Goal: Information Seeking & Learning: Check status

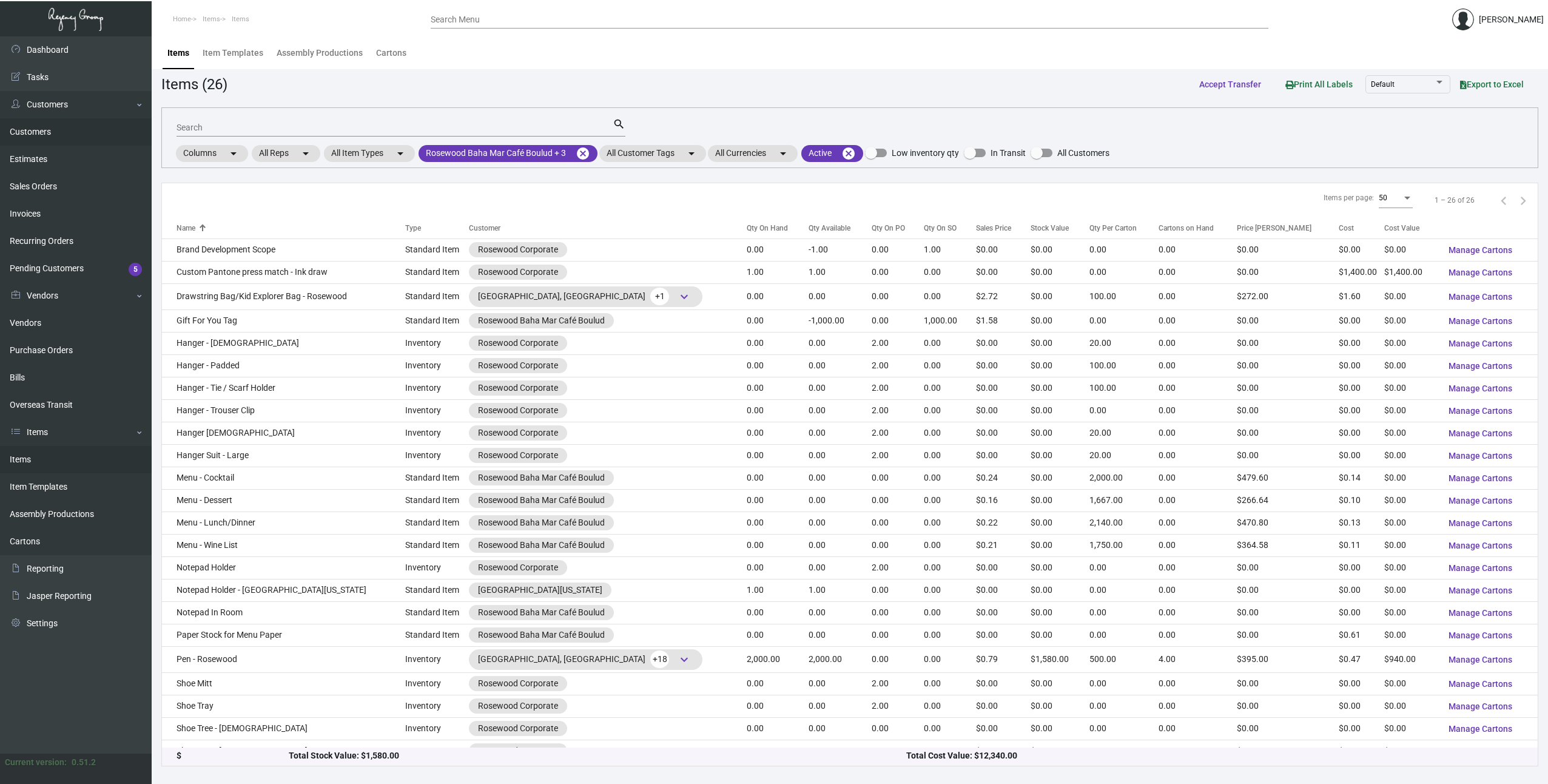
click at [33, 125] on link "Customers" at bounding box center [76, 132] width 152 height 27
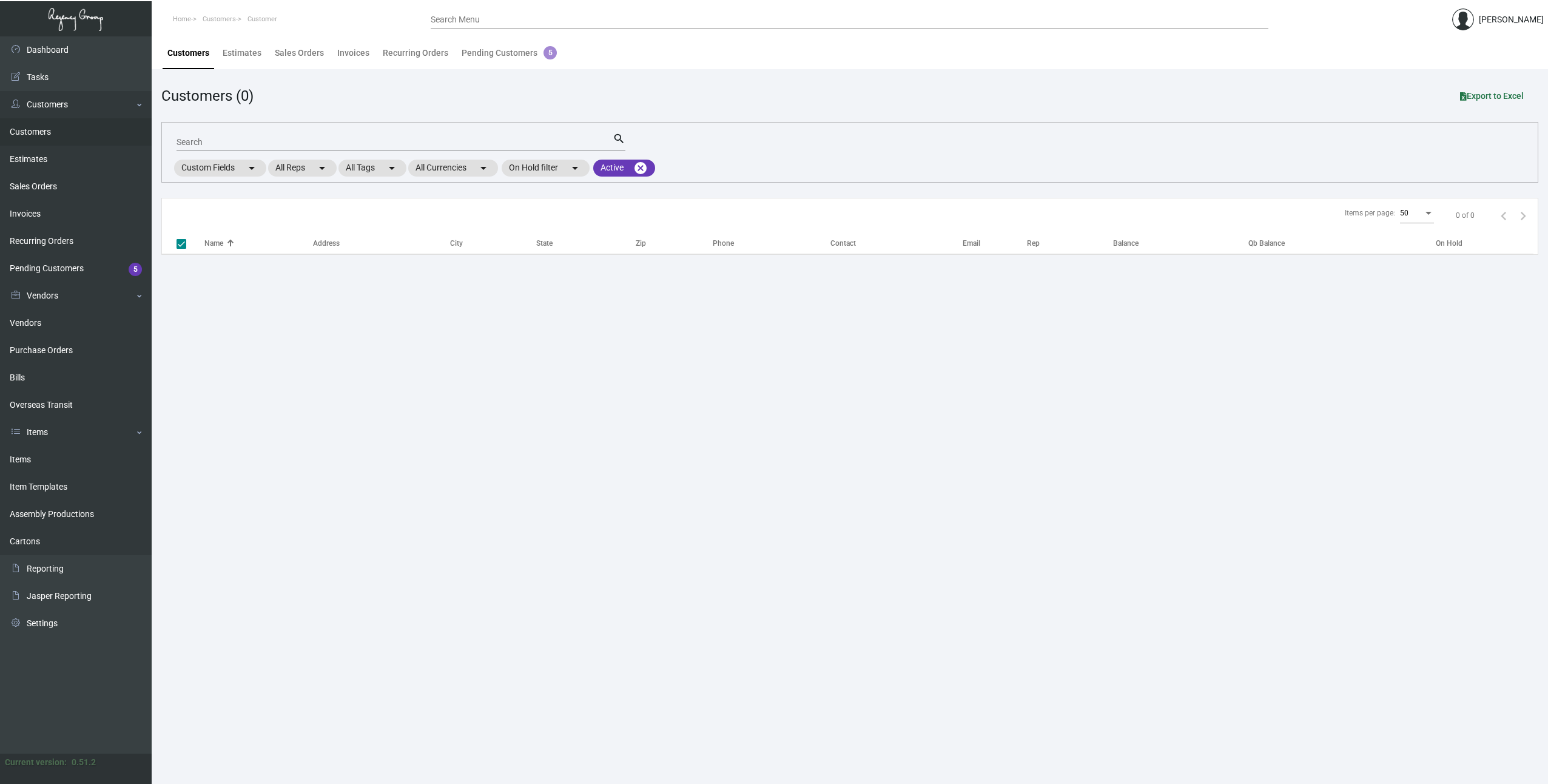
checkbox input "false"
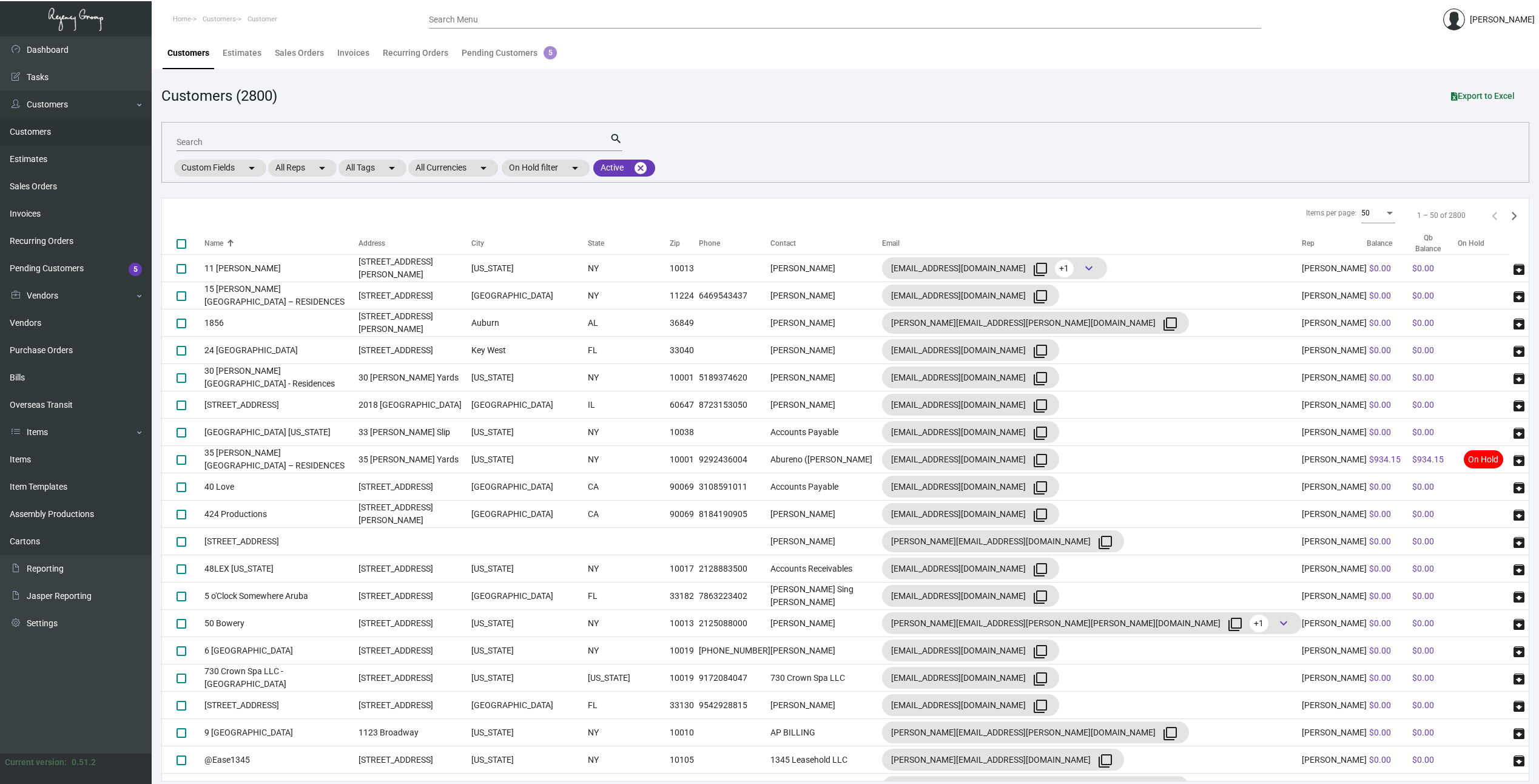
click at [499, 18] on input "Search Menu" at bounding box center [845, 20] width 832 height 9
type input "revival"
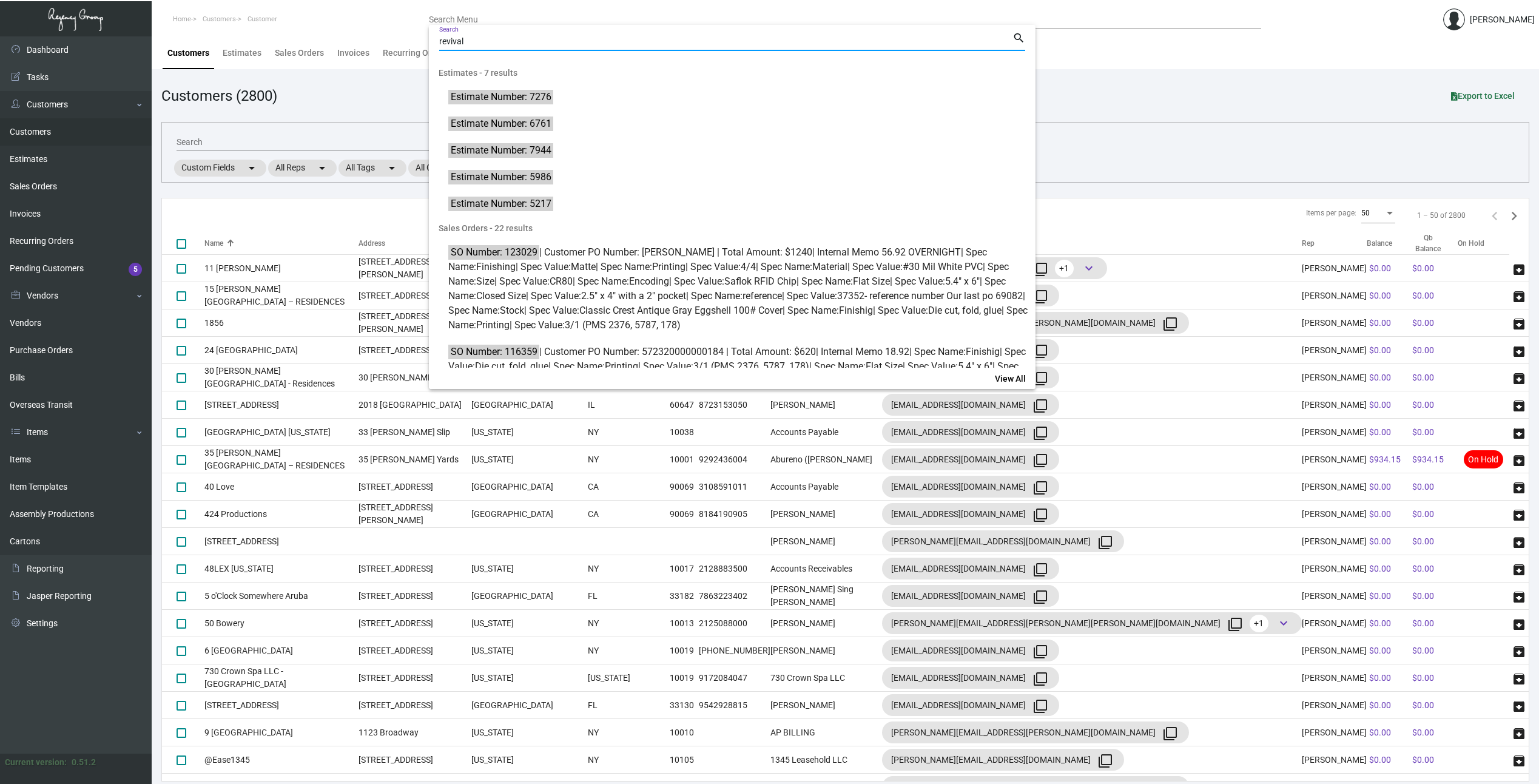
click at [479, 37] on input "revival" at bounding box center [726, 42] width 573 height 9
click at [480, 37] on input "revival" at bounding box center [726, 42] width 573 height 9
click at [482, 37] on input "revival" at bounding box center [726, 42] width 573 height 9
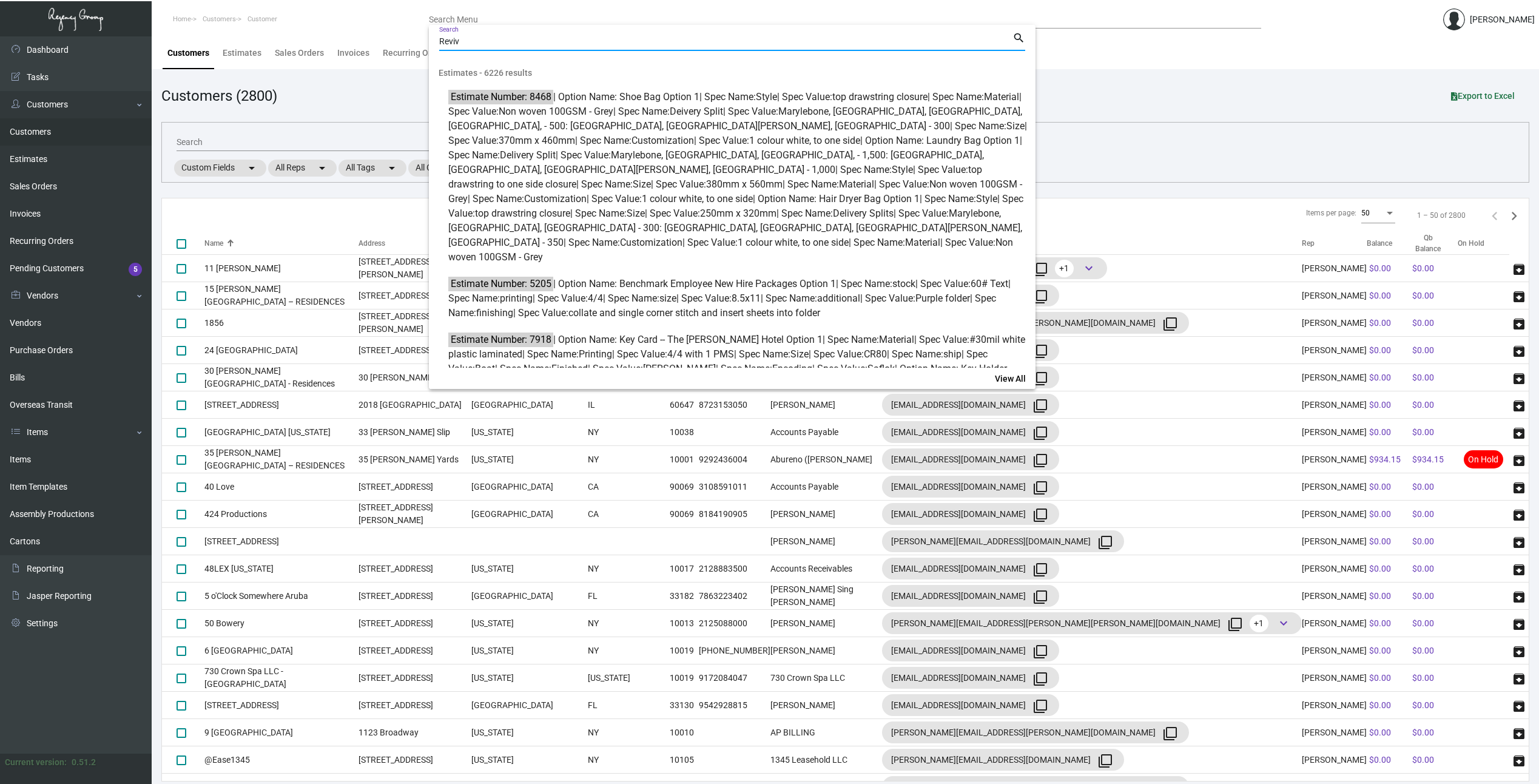
type input "Reviv"
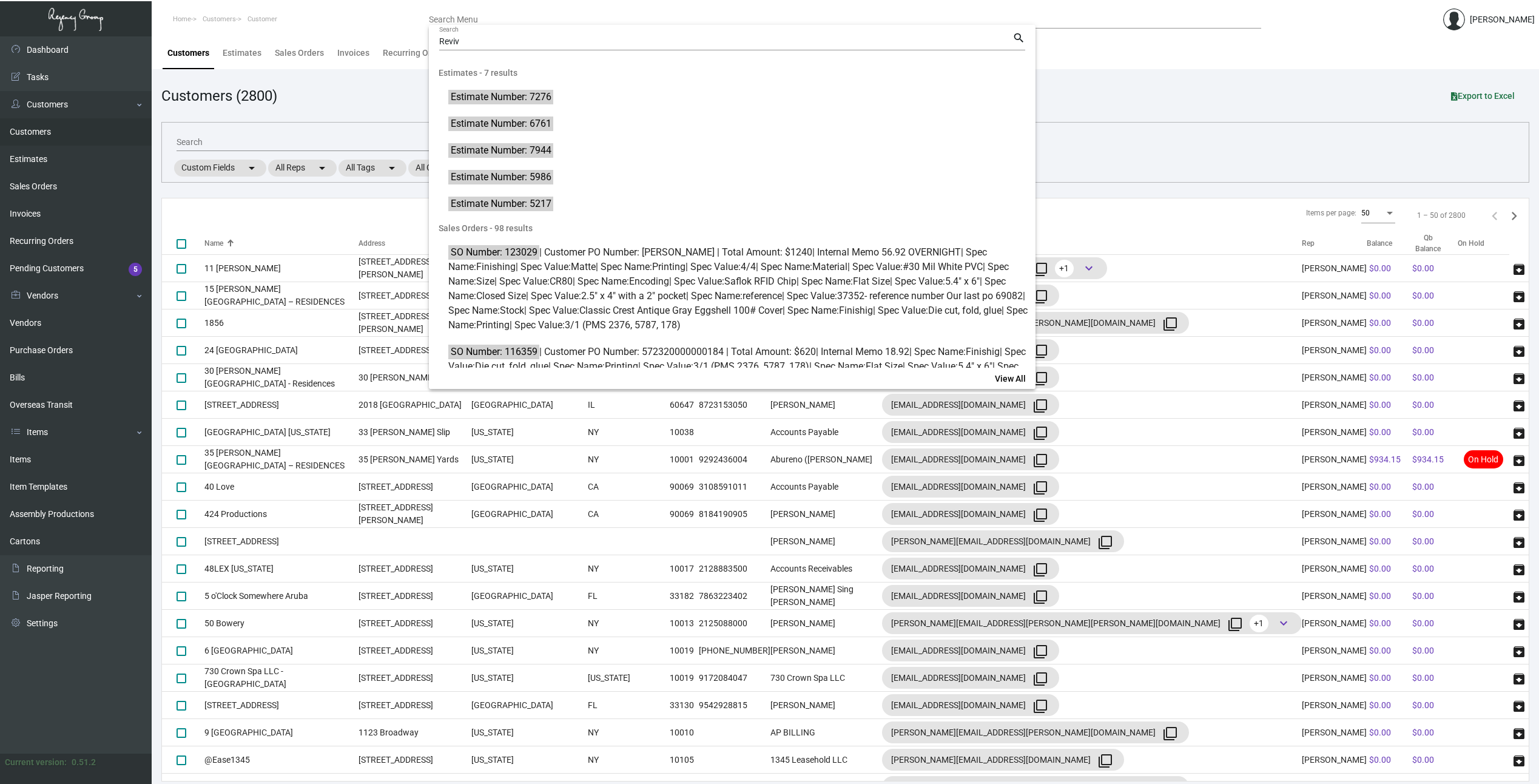
drag, startPoint x: 356, startPoint y: 76, endPoint x: 352, endPoint y: 85, distance: 9.8
click at [355, 76] on div at bounding box center [769, 392] width 1539 height 784
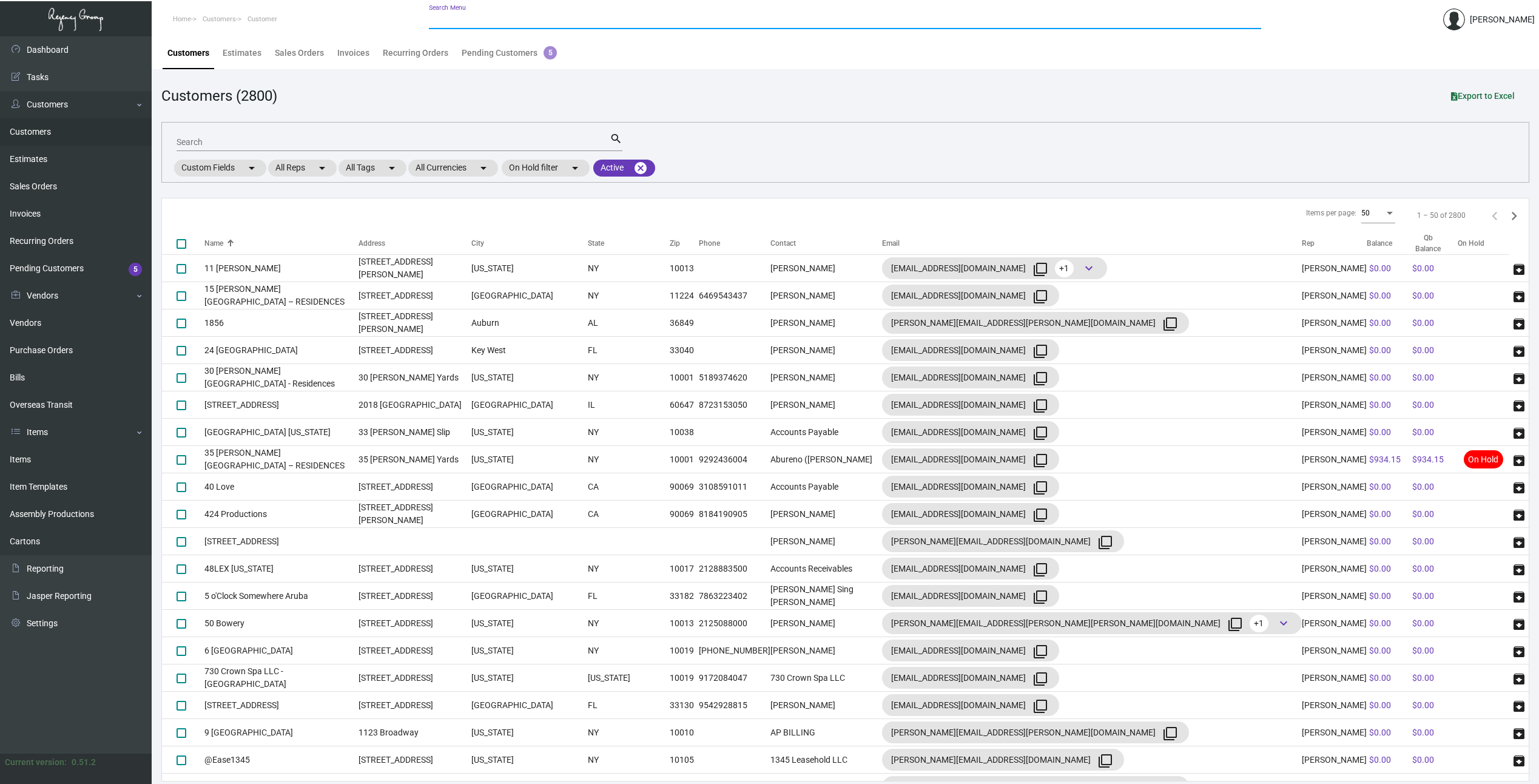
click at [41, 142] on link "Customers" at bounding box center [76, 132] width 152 height 27
click at [35, 128] on link "Customers" at bounding box center [76, 132] width 152 height 27
click at [24, 132] on link "Customers" at bounding box center [76, 132] width 152 height 27
click at [35, 128] on link "Customers" at bounding box center [76, 132] width 152 height 27
click at [53, 104] on link "Customers" at bounding box center [76, 105] width 152 height 27
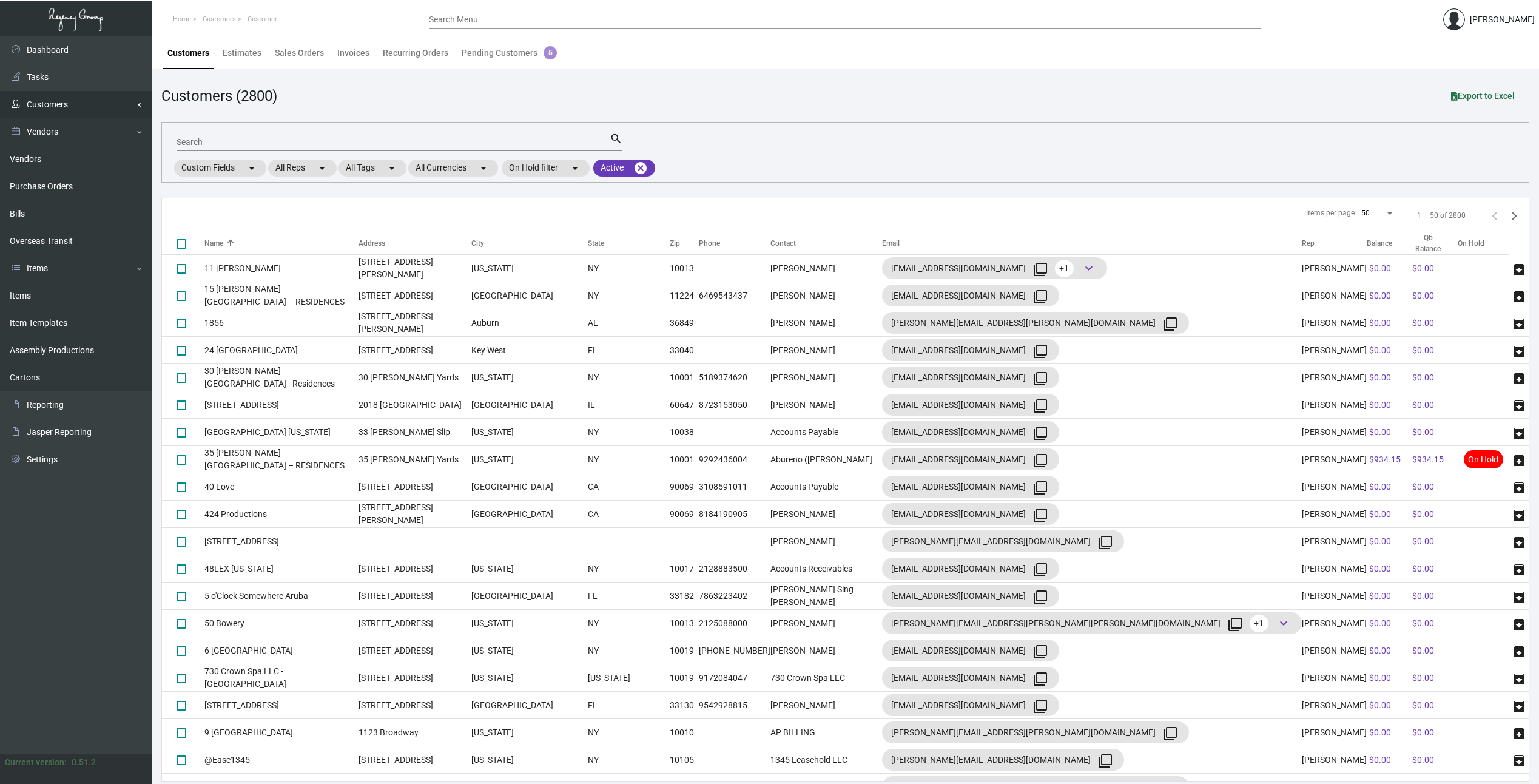
click at [59, 109] on link "Customers" at bounding box center [76, 105] width 152 height 27
click at [36, 186] on link "Sales Orders" at bounding box center [76, 186] width 152 height 27
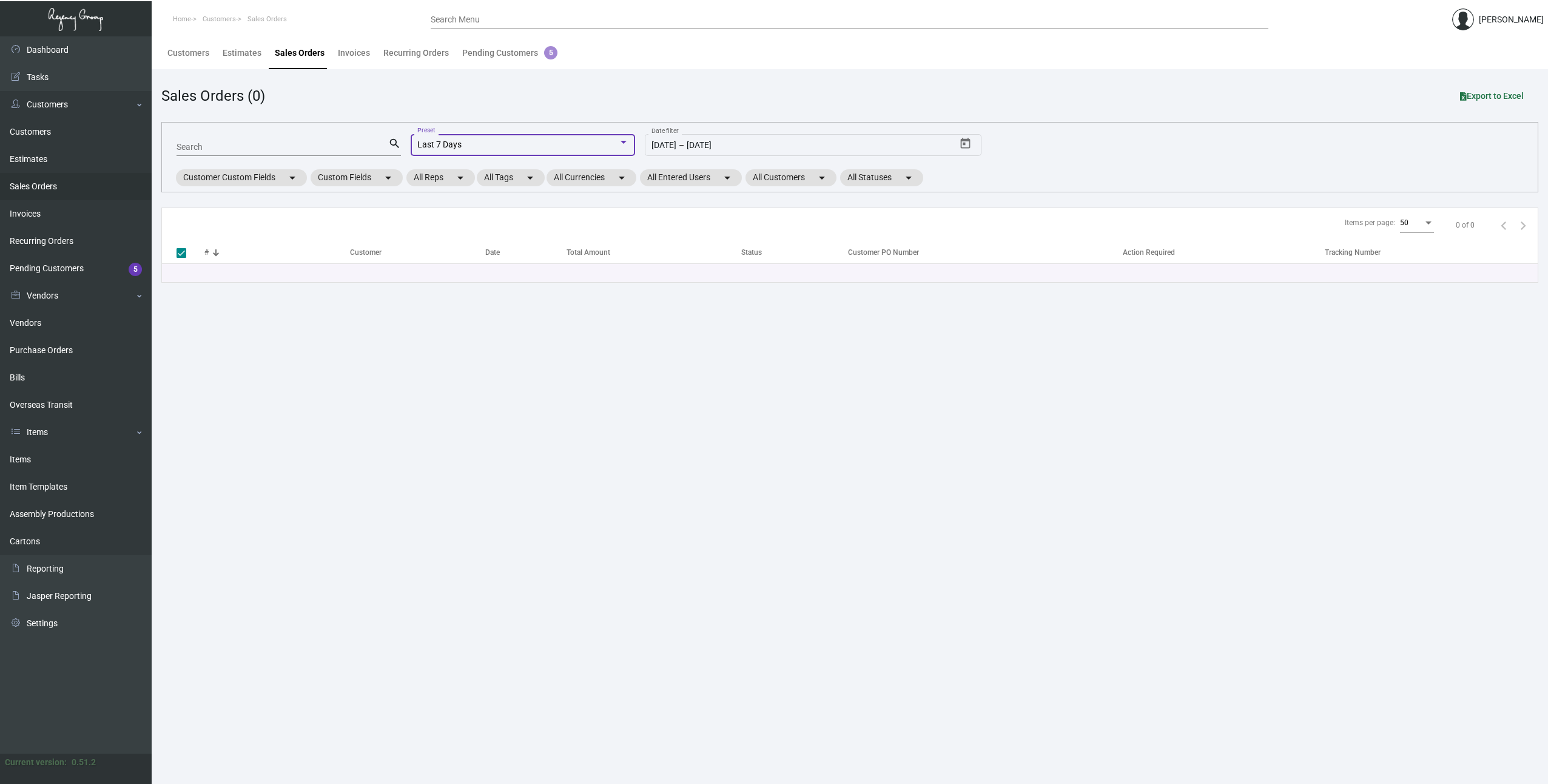
click at [551, 148] on div "Last 7 Days" at bounding box center [518, 145] width 201 height 9
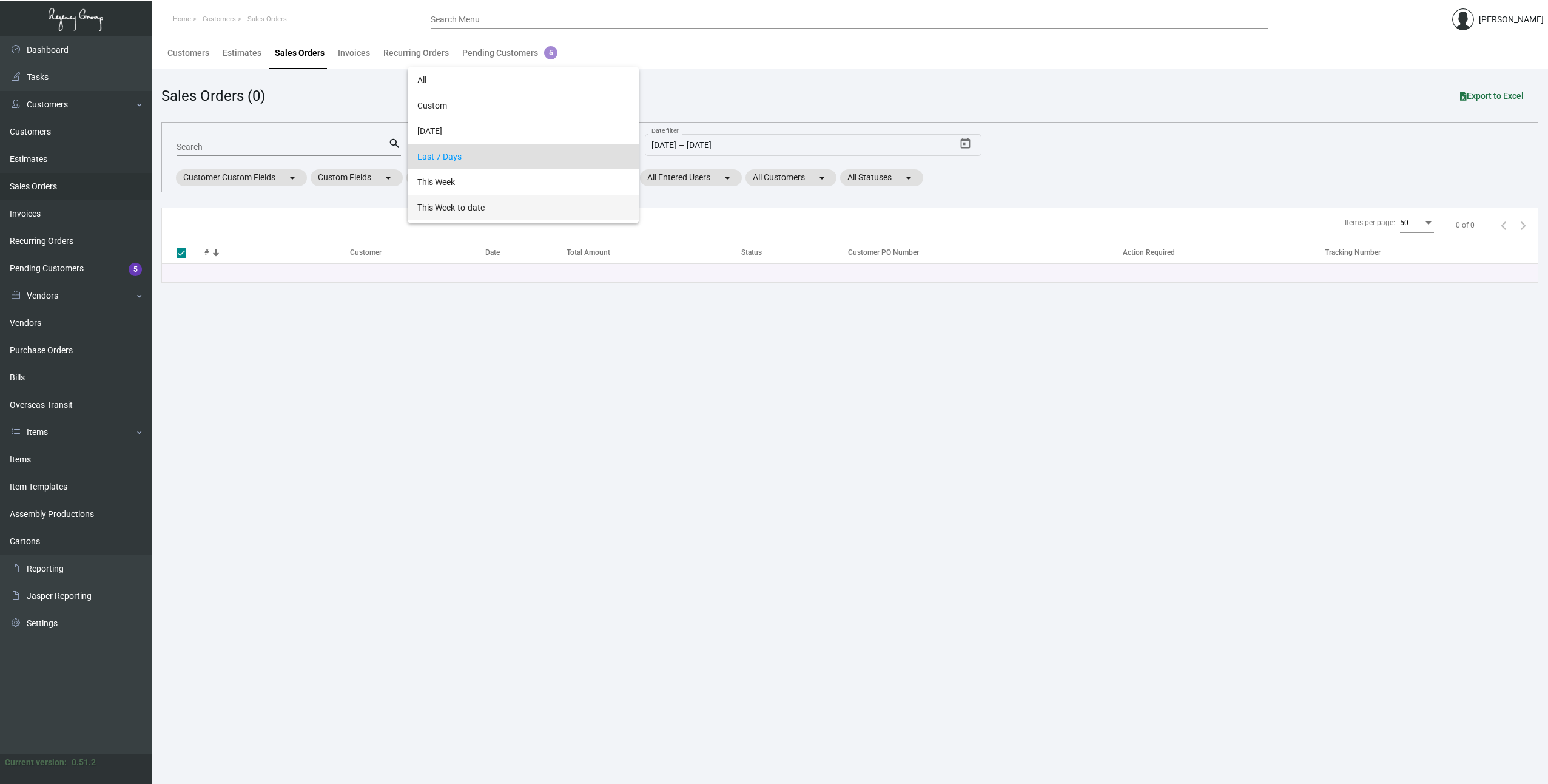
scroll to position [11, 0]
click at [470, 71] on span "All" at bounding box center [524, 69] width 212 height 26
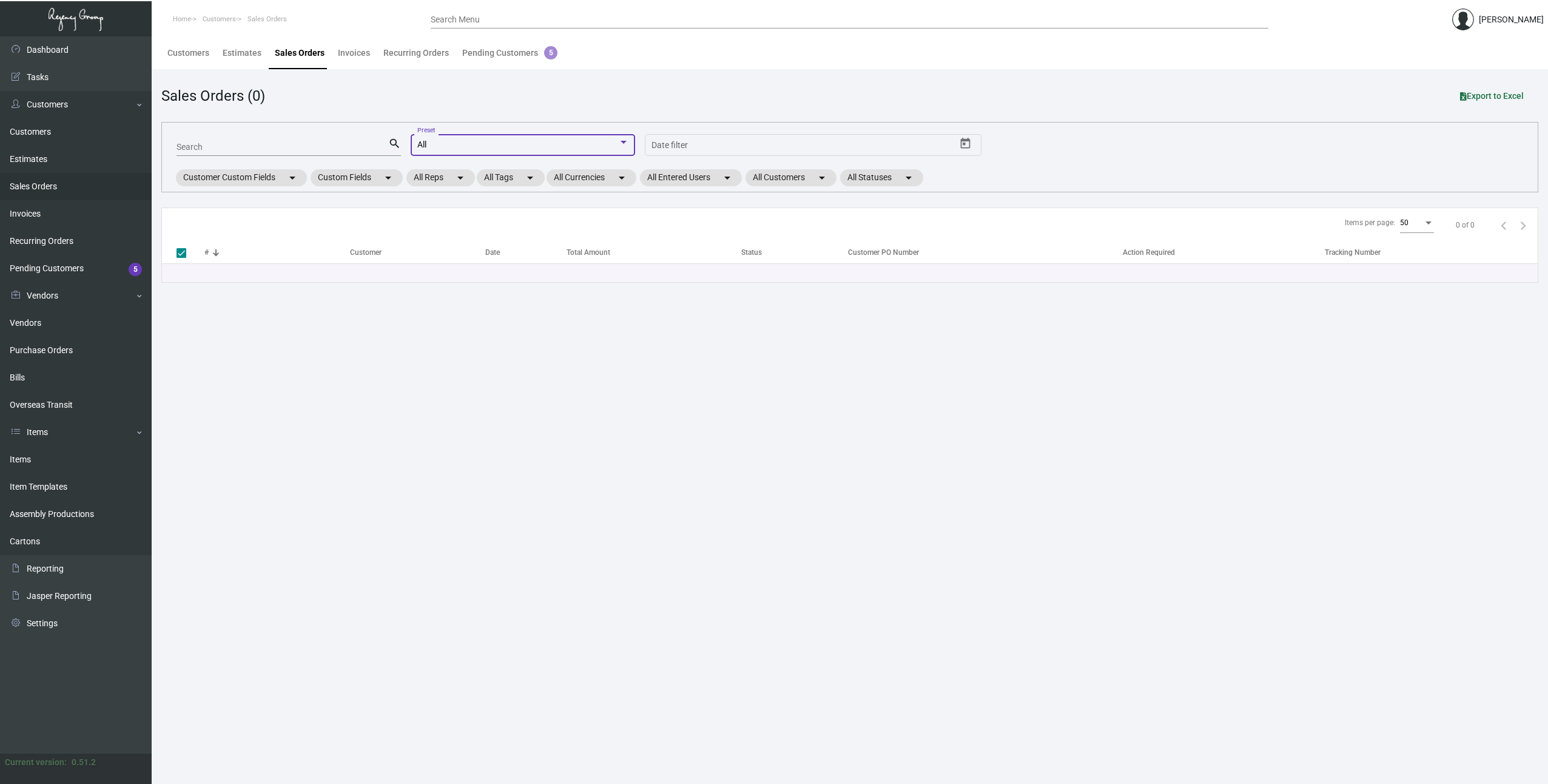
checkbox input "false"
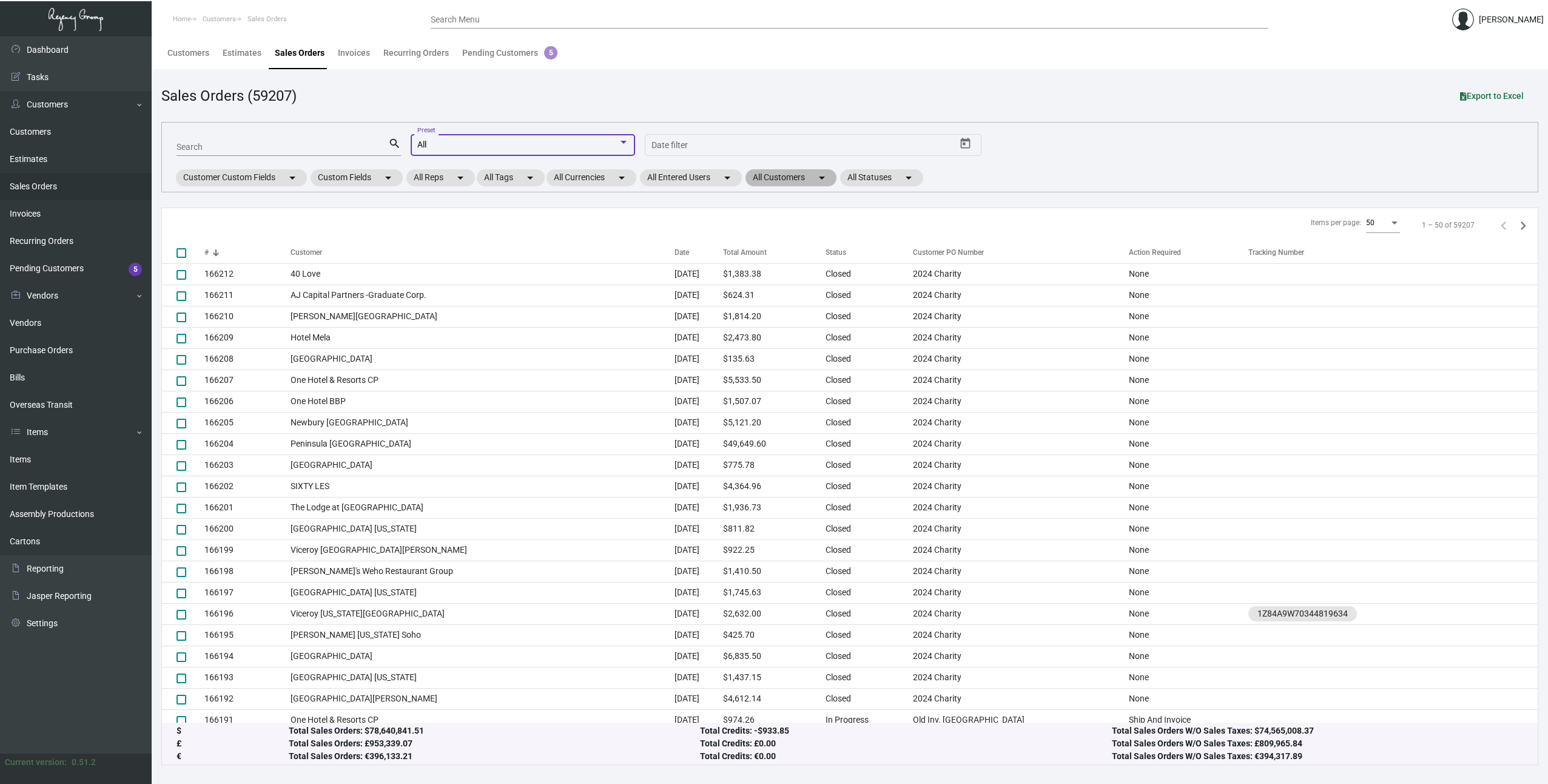
click at [786, 176] on mat-chip "All Customers arrow_drop_down" at bounding box center [791, 177] width 91 height 17
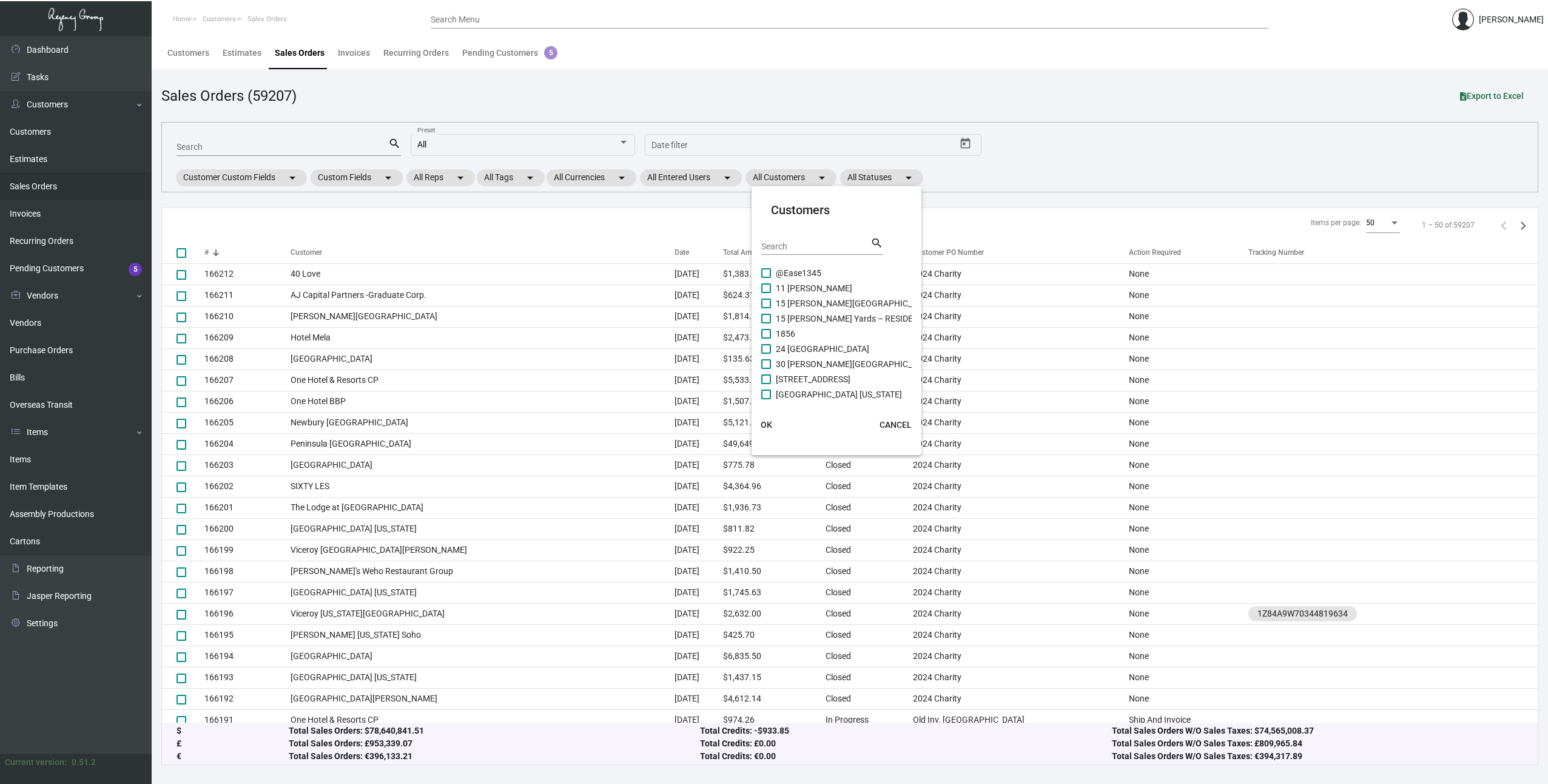
click at [802, 247] on input "Search" at bounding box center [816, 247] width 109 height 9
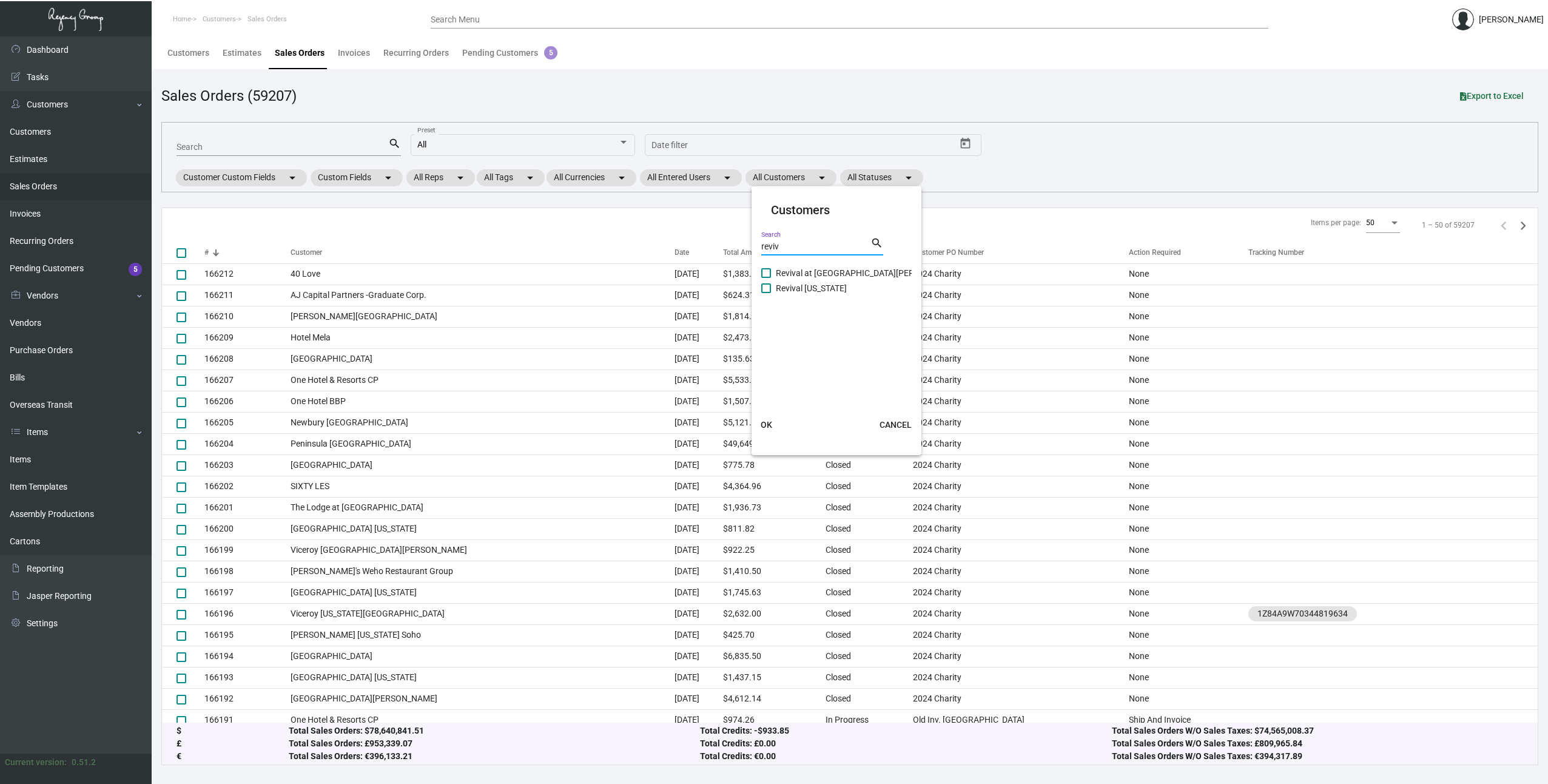
type input "reviv"
click at [766, 273] on span at bounding box center [766, 273] width 9 height 9
click at [766, 278] on input "Revival at [GEOGRAPHIC_DATA][PERSON_NAME]" at bounding box center [766, 278] width 1 height 1
checkbox input "true"
click at [766, 426] on span "OK" at bounding box center [766, 424] width 11 height 9
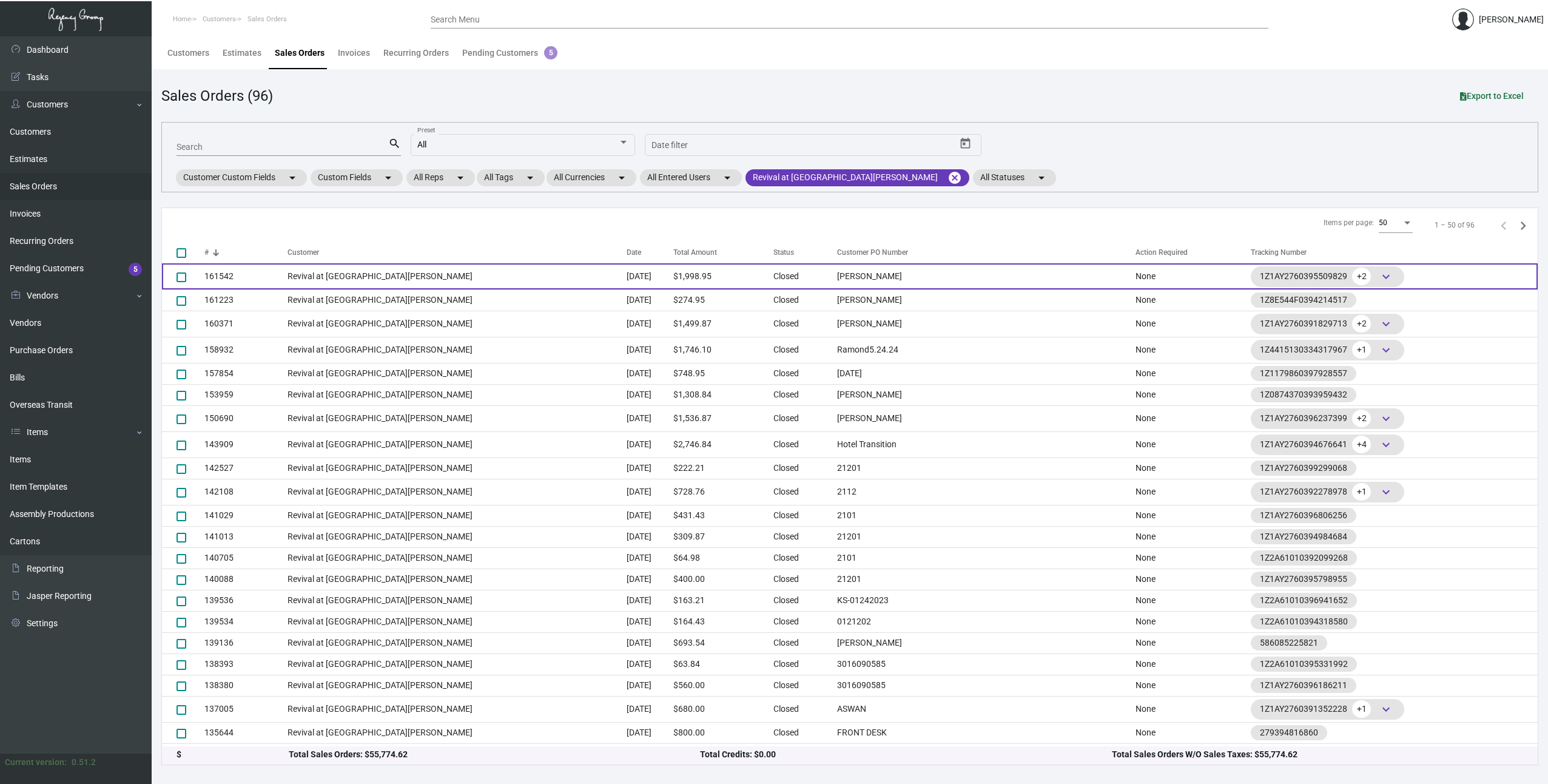
click at [449, 280] on td "Revival at [GEOGRAPHIC_DATA][PERSON_NAME]" at bounding box center [457, 276] width 339 height 26
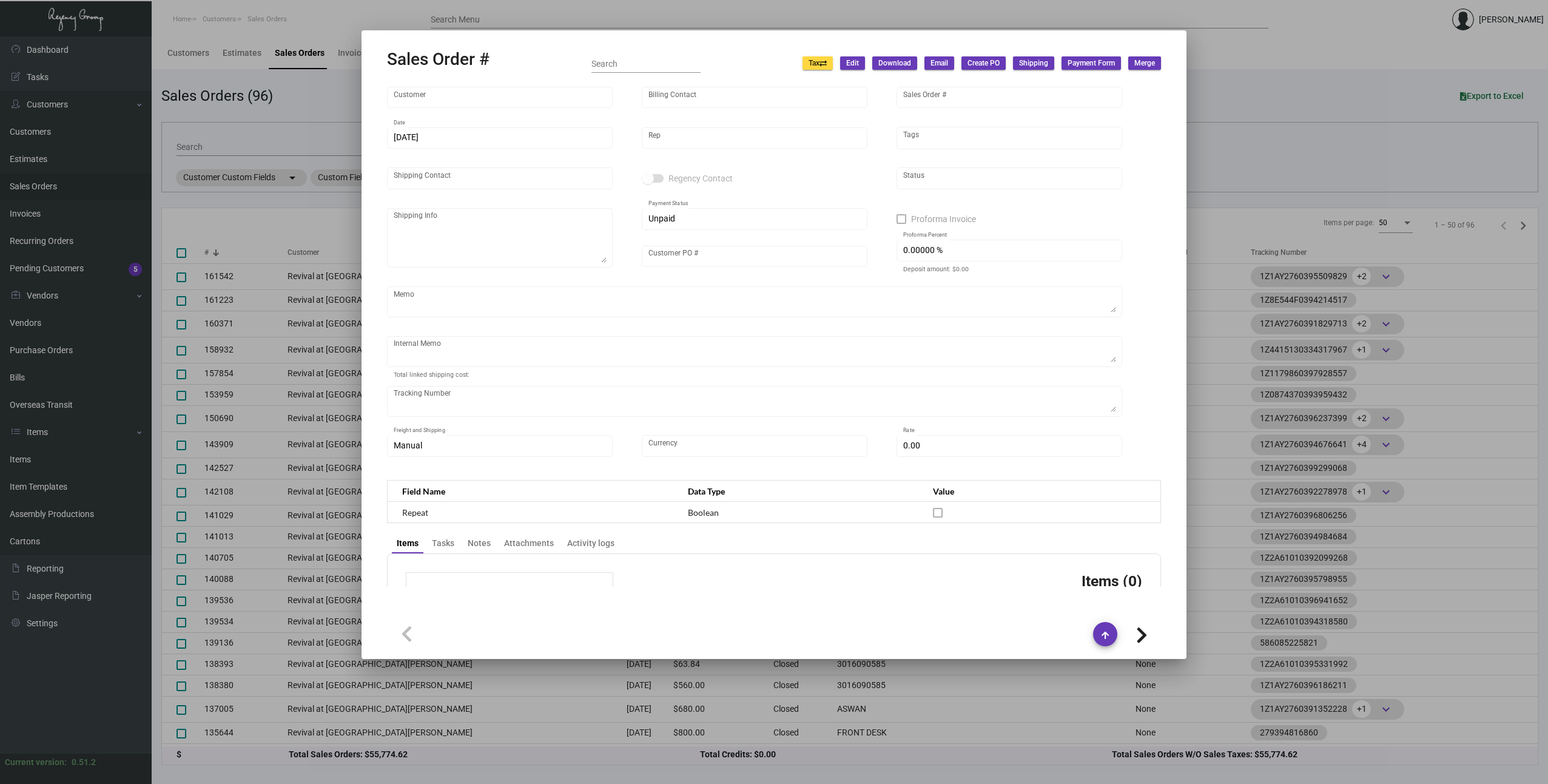
type input "Revival at [GEOGRAPHIC_DATA][PERSON_NAME]"
type input "Accounts Payable"
type input "161542"
type input "[DATE]"
type input "[PERSON_NAME]"
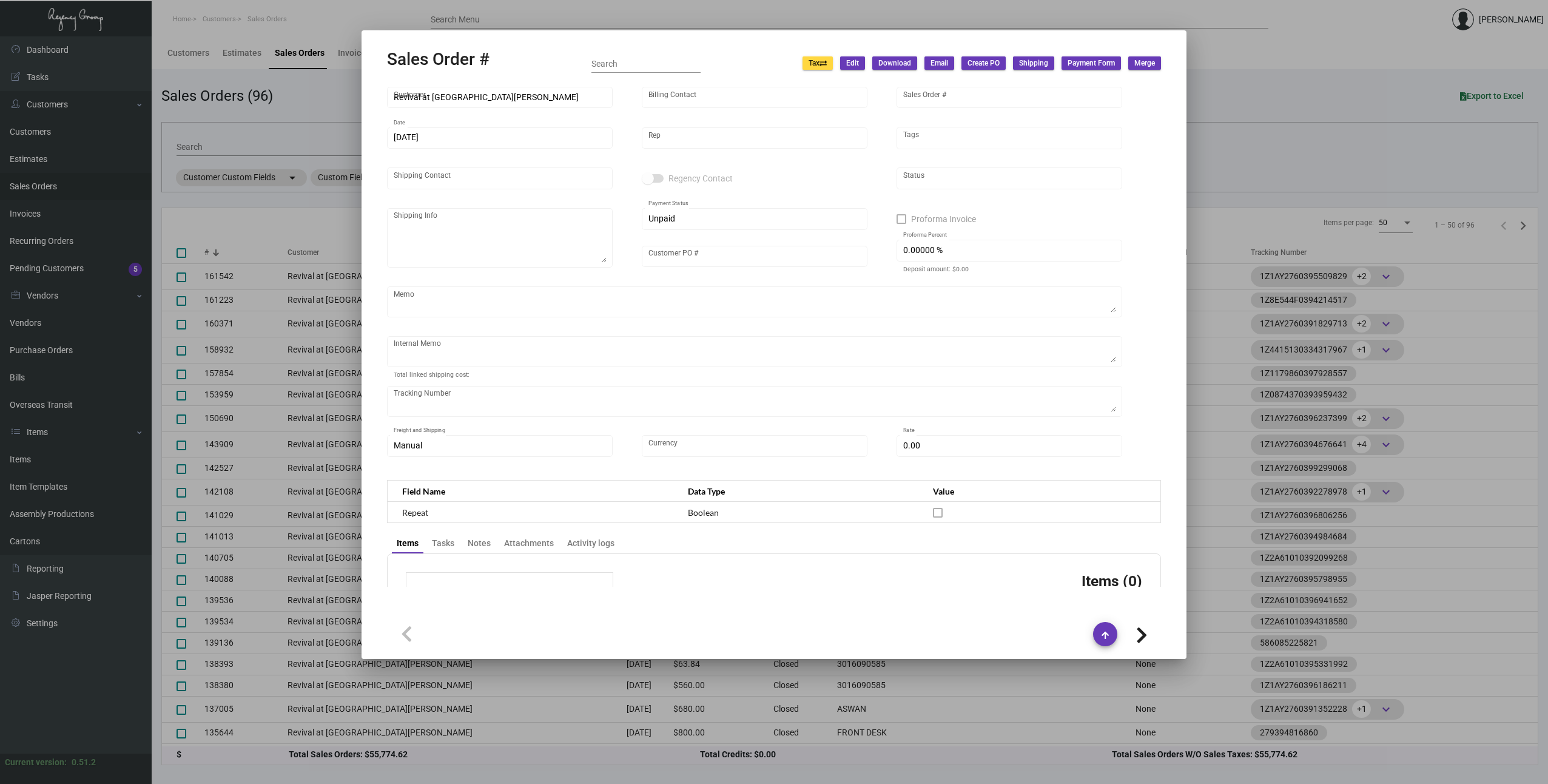
type input "[PERSON_NAME]"
type textarea "Revival at [GEOGRAPHIC_DATA][PERSON_NAME] - [GEOGRAPHIC_DATA][PERSON_NAME] [STR…"
type input "[PERSON_NAME]"
type textarea "8.35 18.70"
type input "United States Dollar $"
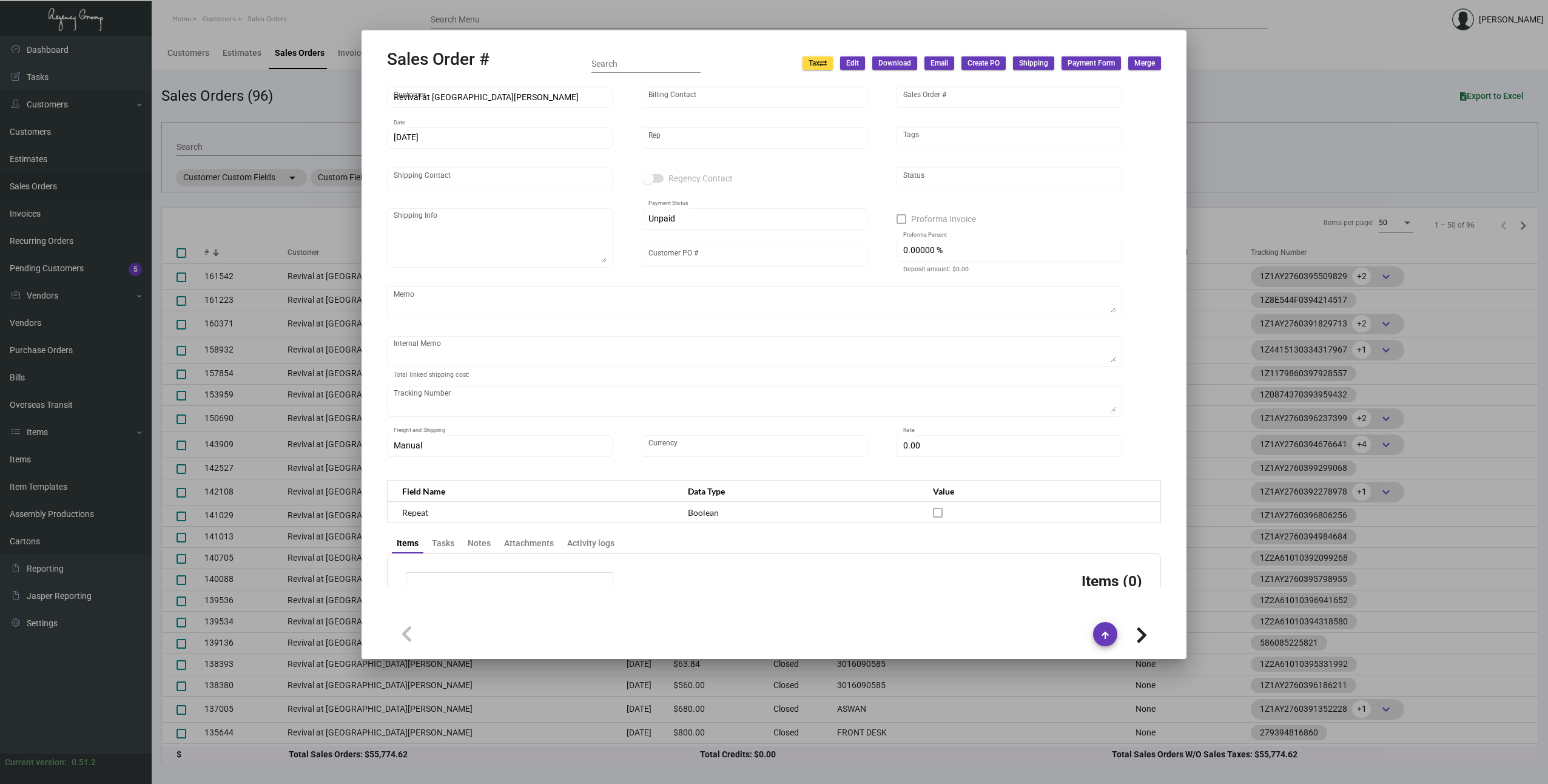
type input "$ 58.95"
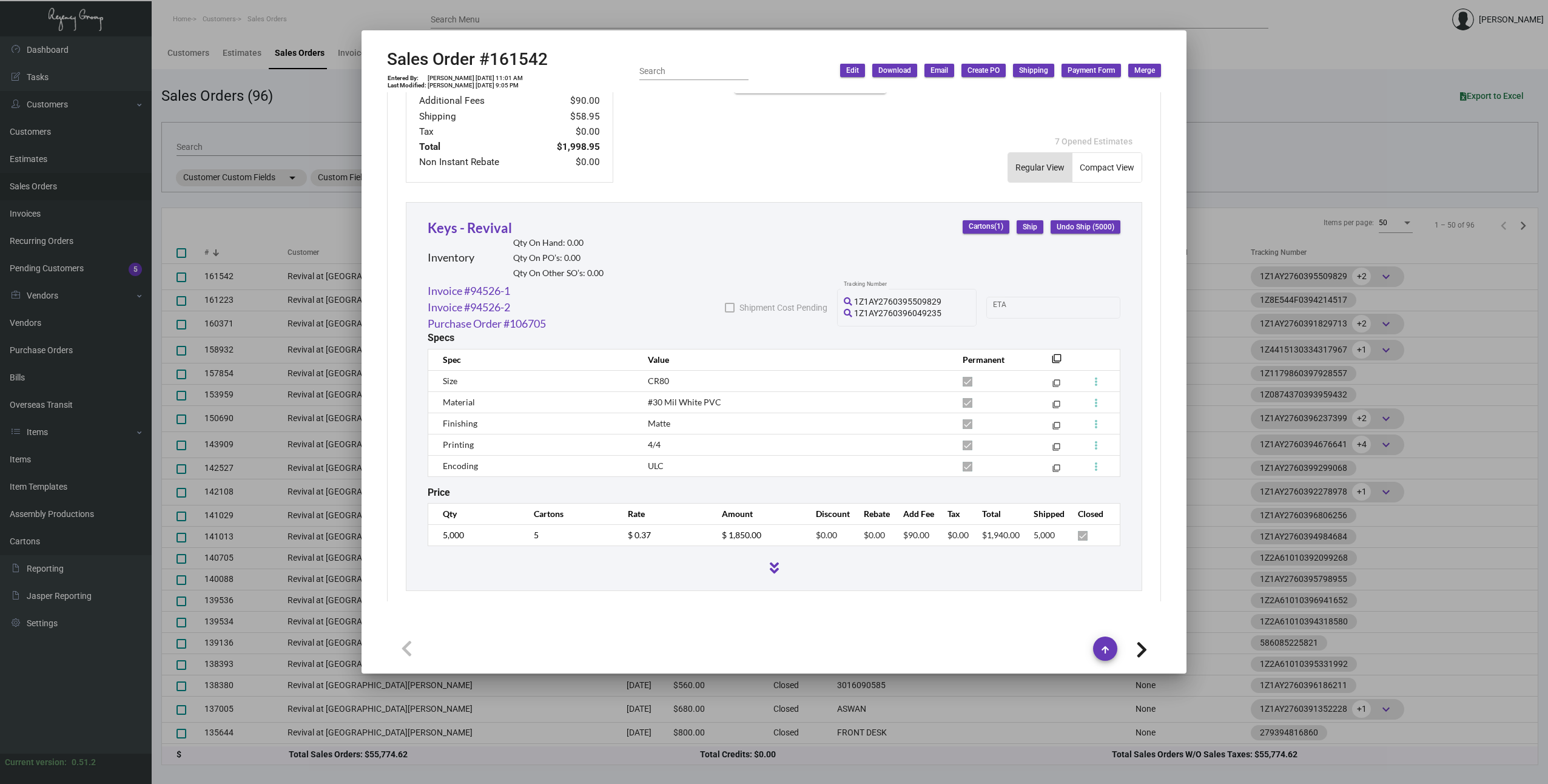
scroll to position [567, 0]
